Goal: Task Accomplishment & Management: Manage account settings

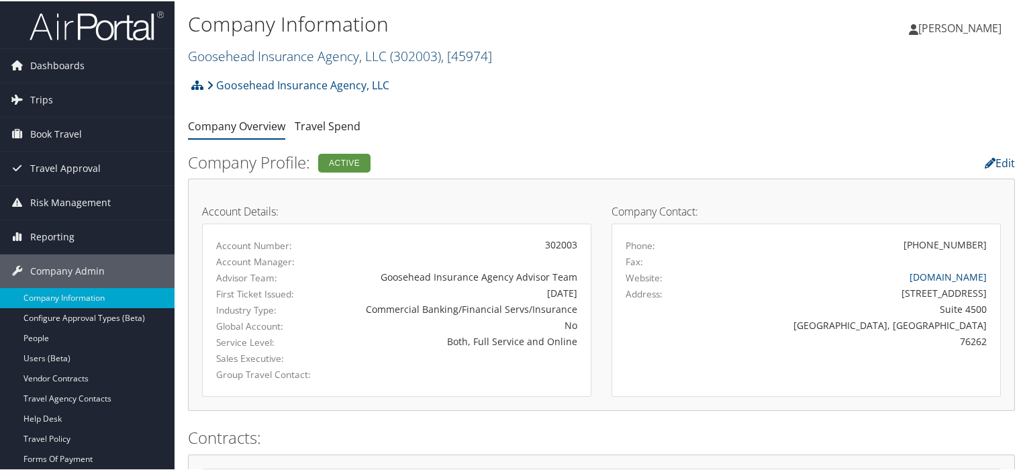
click at [324, 53] on link "Goosehead Insurance Agency, LLC ( 302003 ) , [ 45974 ]" at bounding box center [340, 55] width 304 height 18
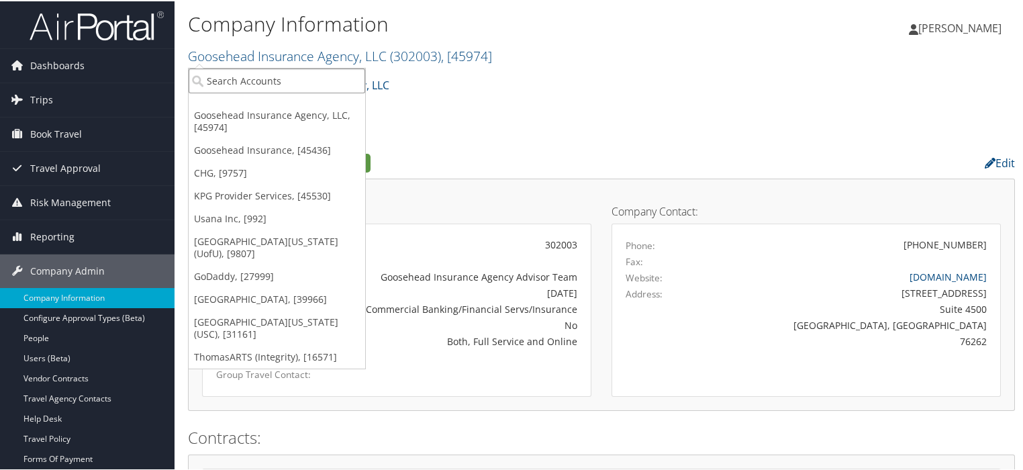
click at [279, 75] on input "search" at bounding box center [277, 79] width 177 height 25
type input "USC"
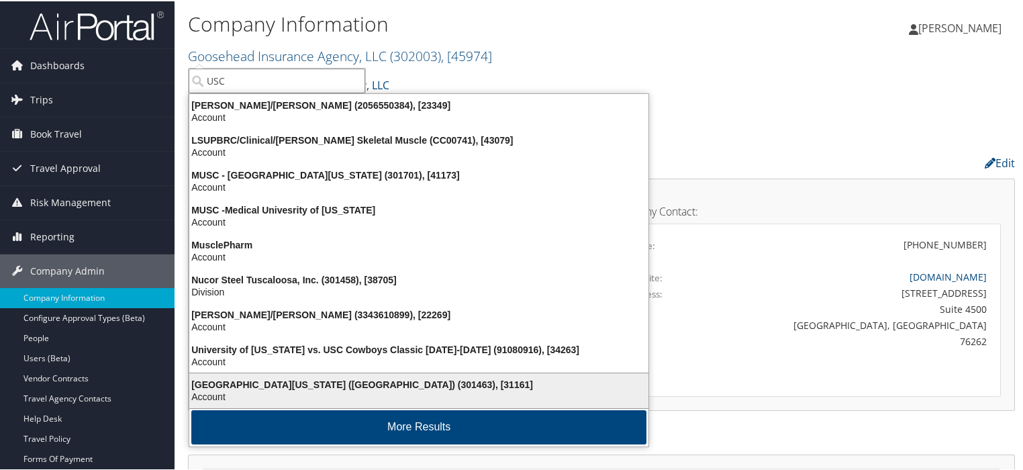
click at [366, 387] on div "University of Southern California (USC) (301463), [31161]" at bounding box center [418, 383] width 475 height 12
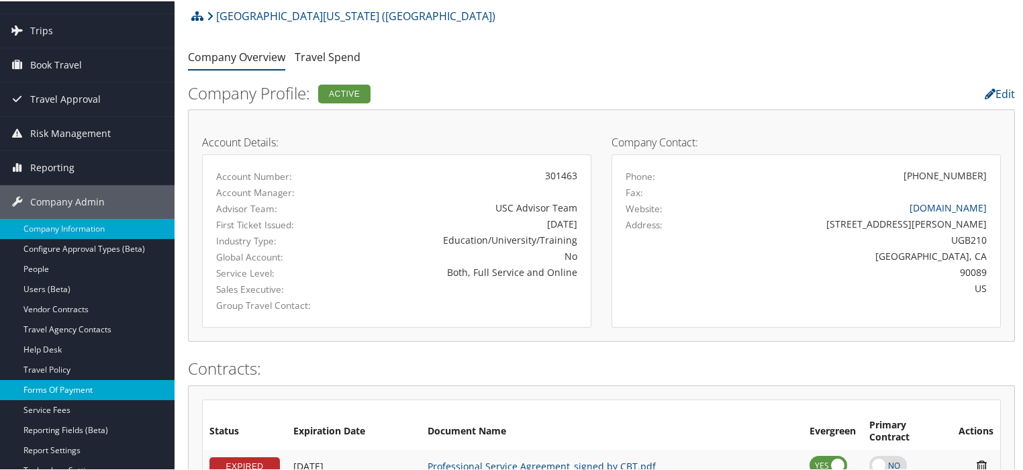
scroll to position [81, 0]
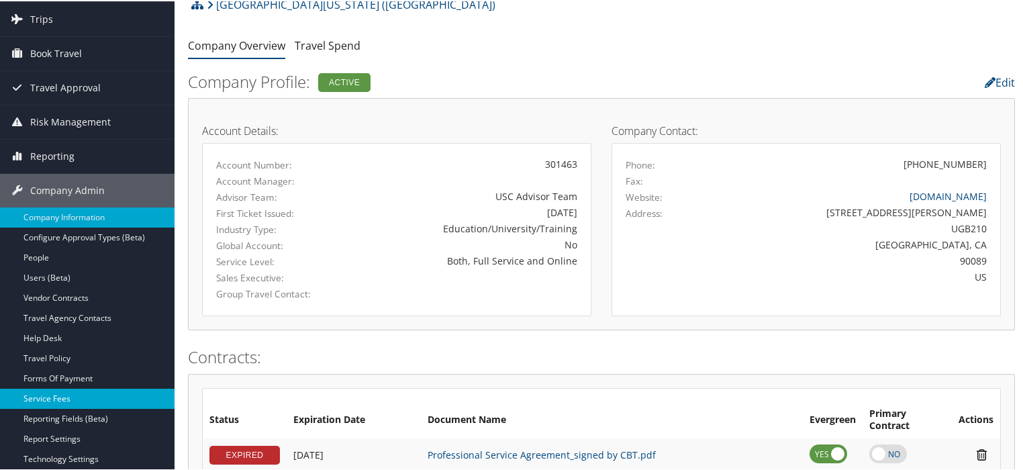
click at [48, 393] on link "Service Fees" at bounding box center [87, 397] width 175 height 20
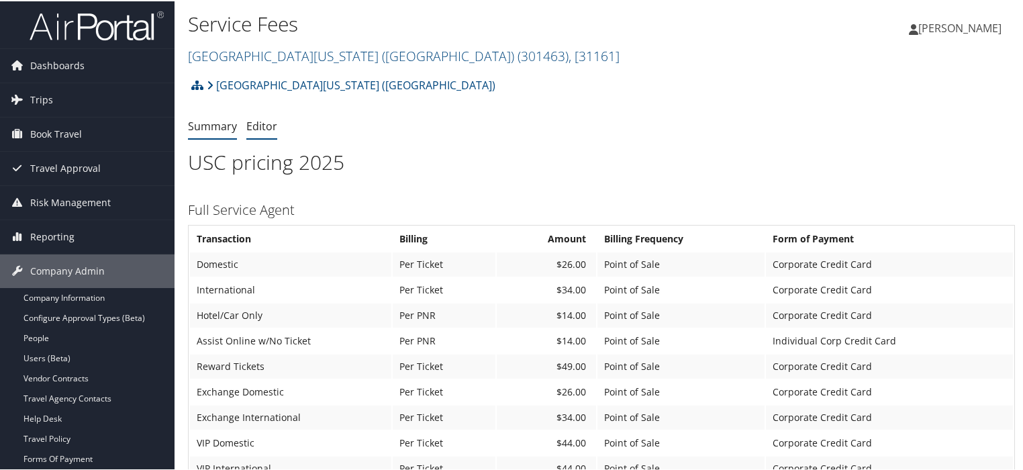
click at [254, 130] on link "Editor" at bounding box center [261, 124] width 31 height 15
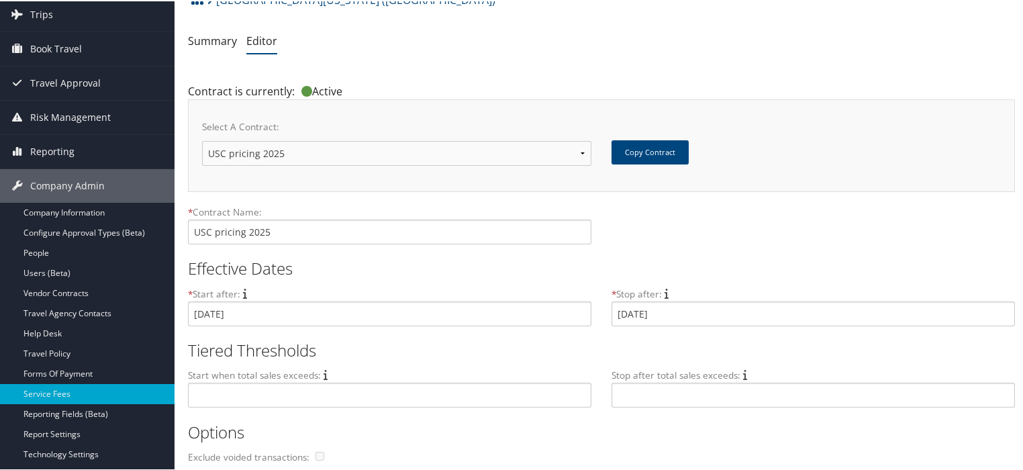
scroll to position [72, 0]
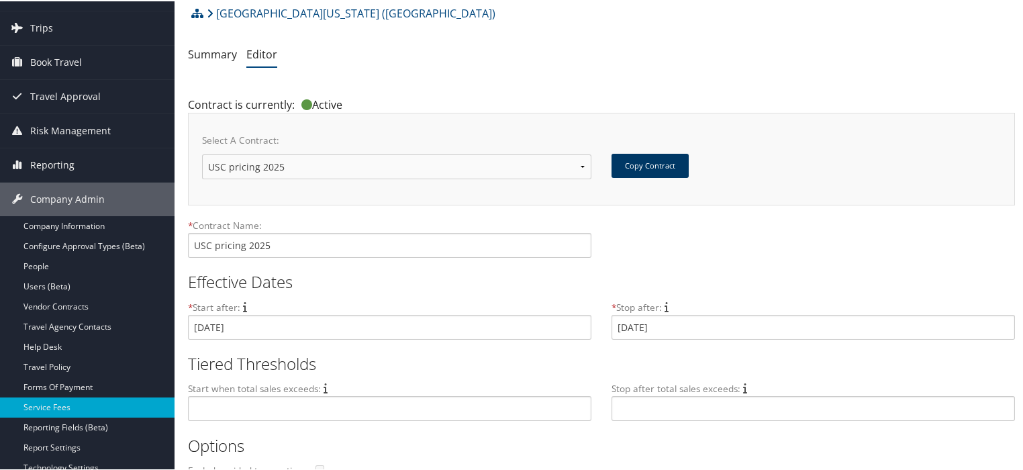
click at [673, 162] on button "Copy Contract" at bounding box center [650, 164] width 77 height 24
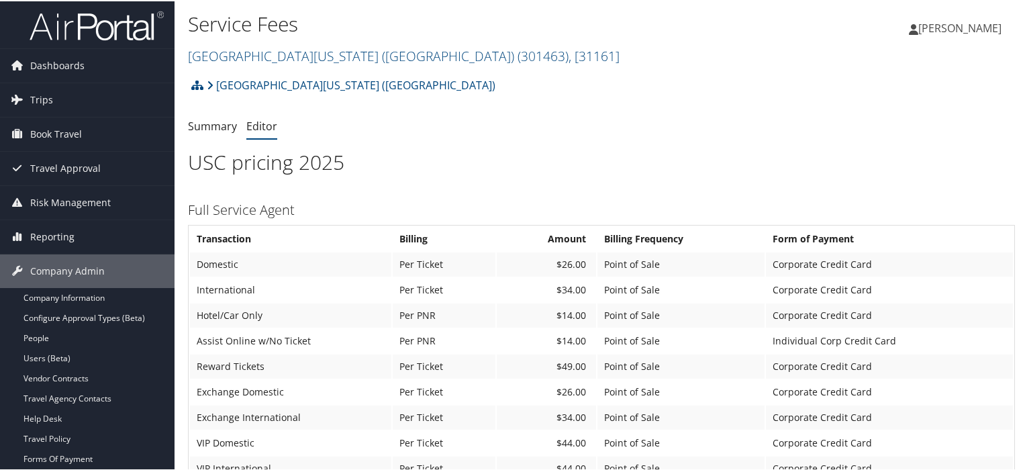
click at [260, 126] on link "Editor" at bounding box center [261, 124] width 31 height 15
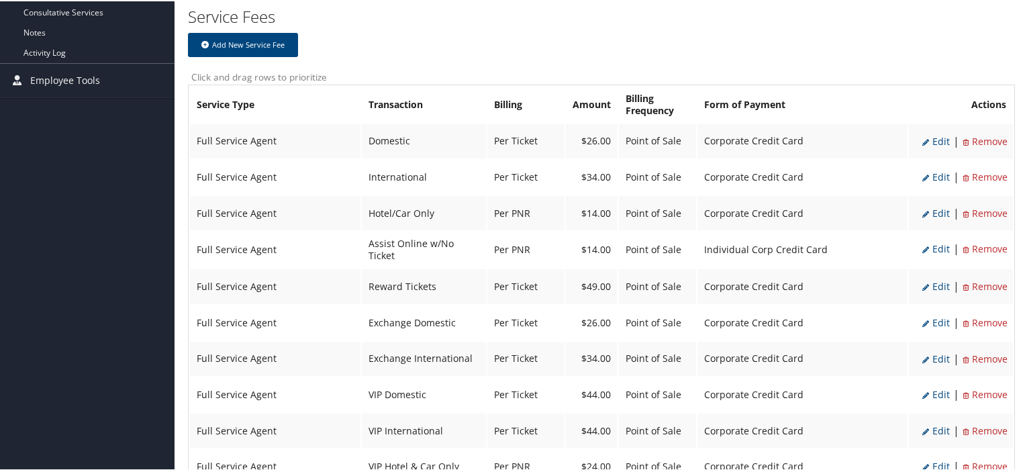
scroll to position [590, 0]
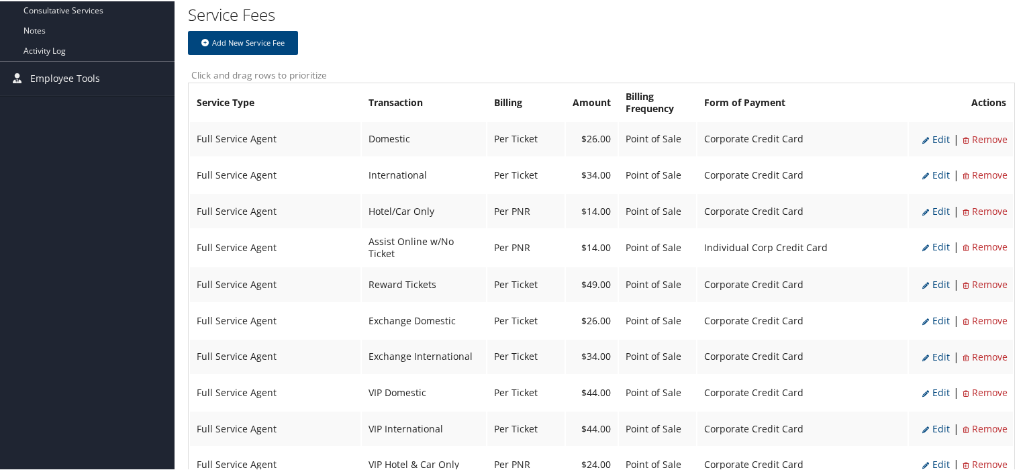
click at [933, 139] on span "Edit" at bounding box center [937, 138] width 28 height 13
select select "2"
type input "26.0"
select select "4"
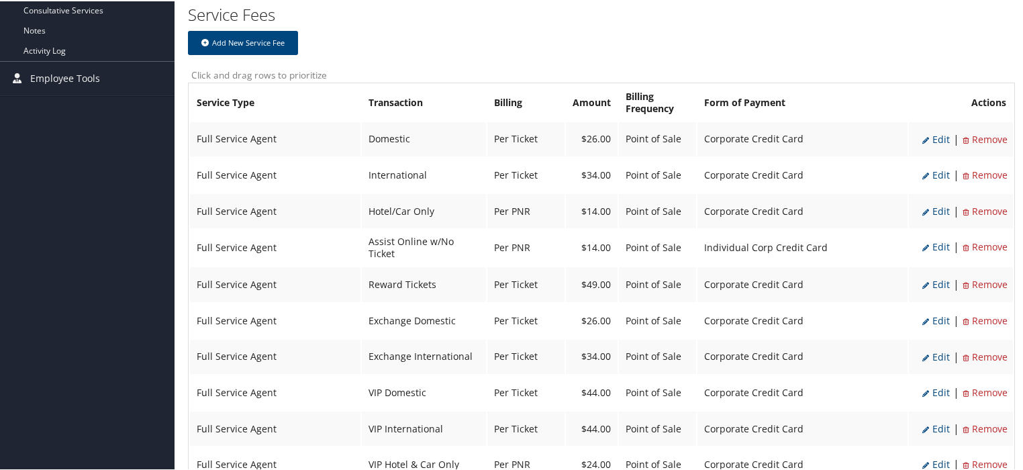
select select "2"
select select "4"
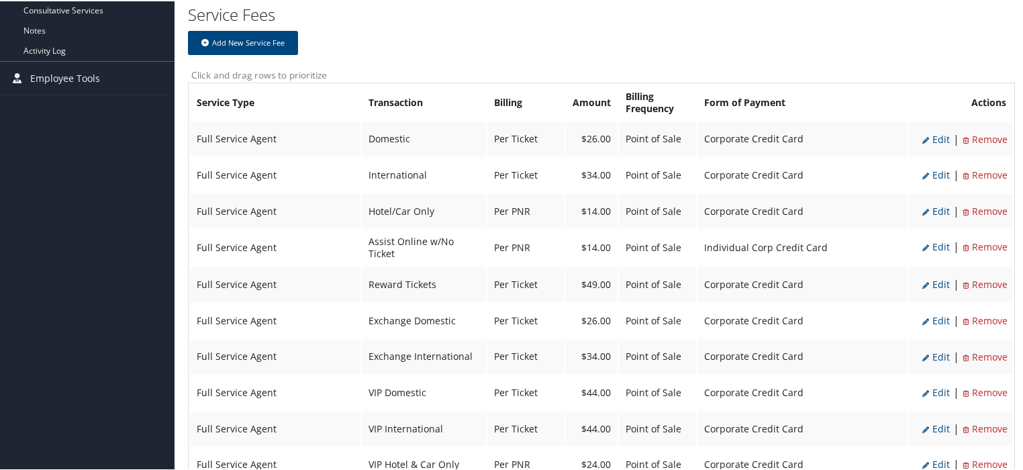
select select "2"
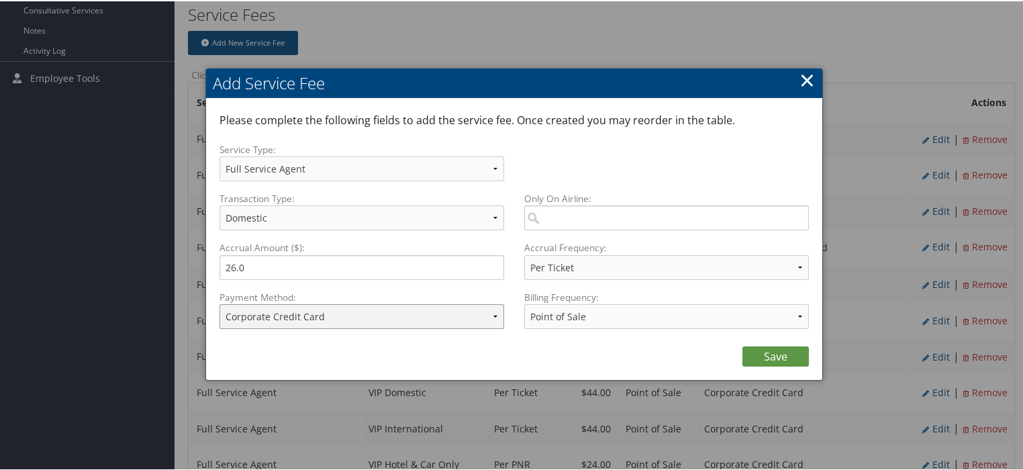
click at [489, 320] on select "ACH Transfer Cash / Check (AR) Corporate Credit Card Ghost Credit Card Hotel Gu…" at bounding box center [362, 315] width 285 height 25
click at [803, 77] on link "×" at bounding box center [807, 78] width 15 height 27
